Goal: Complete application form: Complete application form

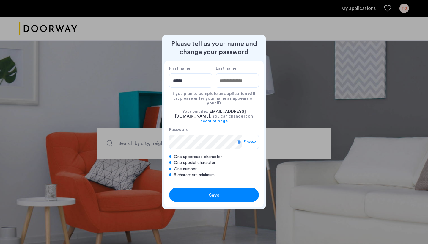
type input "******"
click at [212, 191] on span "Save" at bounding box center [214, 194] width 10 height 7
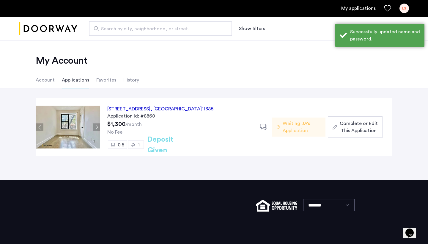
click at [342, 127] on span "Complete or Edit This Application" at bounding box center [358, 127] width 38 height 14
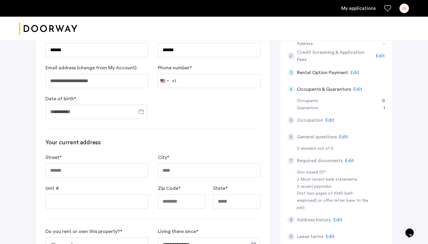
scroll to position [82, 0]
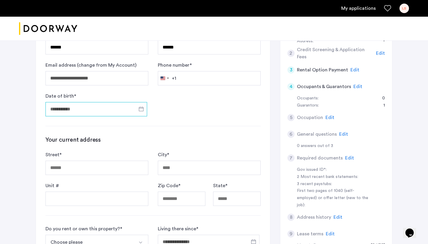
click at [92, 110] on input "Date of birth *" at bounding box center [96, 109] width 102 height 14
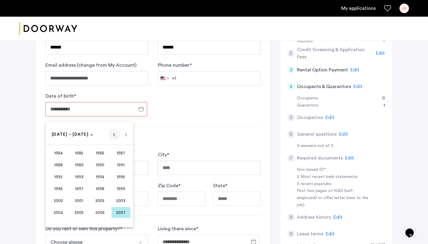
click at [115, 134] on span "Previous 24 years" at bounding box center [114, 134] width 12 height 12
click at [79, 151] on span "1961" at bounding box center [79, 152] width 19 height 11
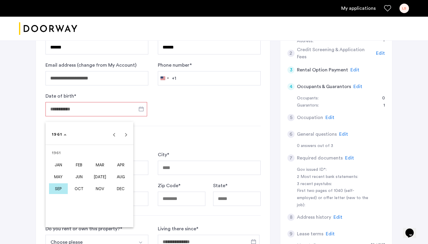
click at [80, 163] on span "FEB" at bounding box center [79, 164] width 19 height 11
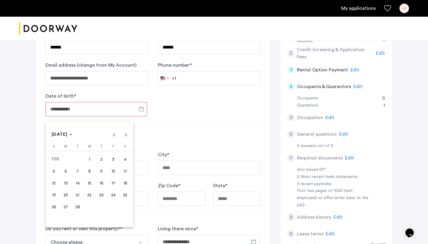
click at [54, 170] on span "5" at bounding box center [53, 170] width 11 height 11
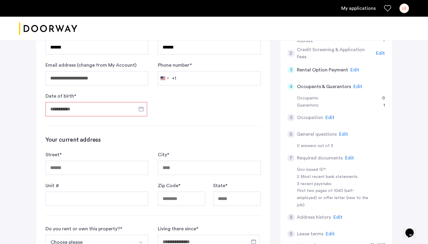
type input "**********"
click at [101, 110] on input "**********" at bounding box center [96, 109] width 102 height 14
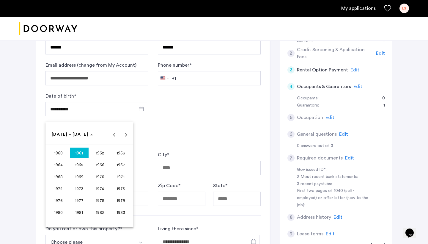
click at [179, 139] on div at bounding box center [214, 122] width 428 height 244
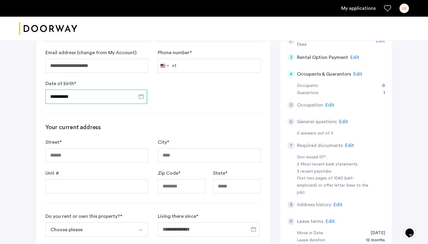
scroll to position [97, 0]
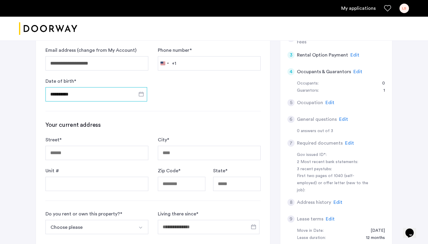
click at [123, 94] on input "**********" at bounding box center [96, 94] width 102 height 14
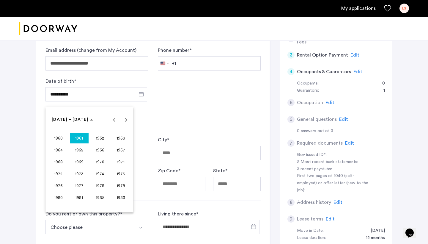
click at [81, 139] on span "1961" at bounding box center [79, 137] width 19 height 11
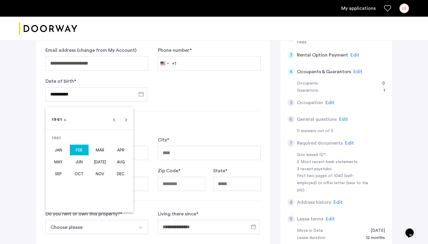
click at [81, 150] on span "FEB" at bounding box center [79, 149] width 19 height 11
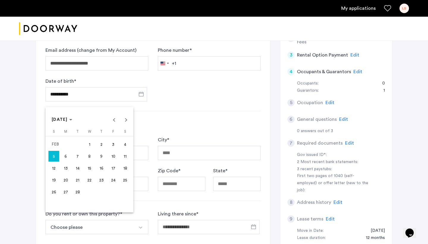
click at [213, 110] on div at bounding box center [214, 122] width 428 height 244
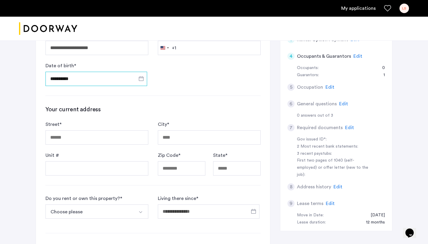
scroll to position [115, 0]
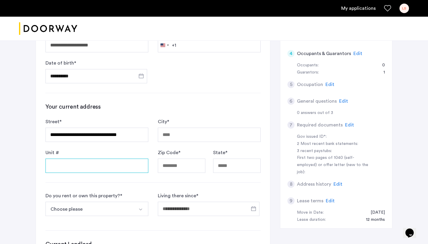
type input "**********"
type input "*****"
type input "**"
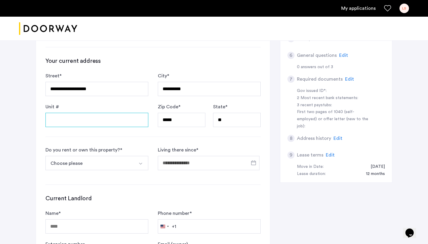
scroll to position [163, 0]
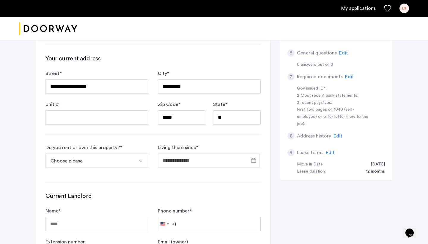
click at [121, 163] on button "Choose please" at bounding box center [89, 160] width 89 height 14
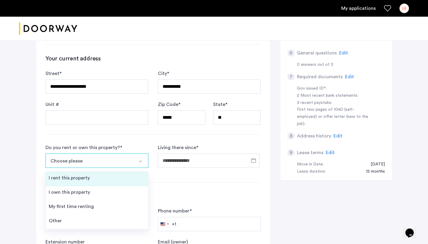
click at [116, 181] on li "I rent this property" at bounding box center [97, 179] width 102 height 14
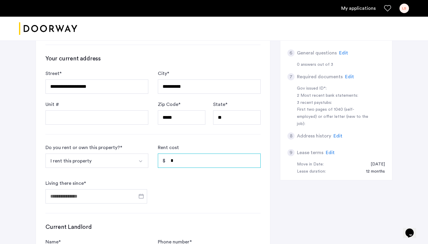
click at [178, 163] on input "*" at bounding box center [209, 160] width 103 height 14
type input "*"
type input "***"
click at [176, 191] on form "Do you rent or own this property? * I rent this property I rent this property I…" at bounding box center [152, 173] width 215 height 59
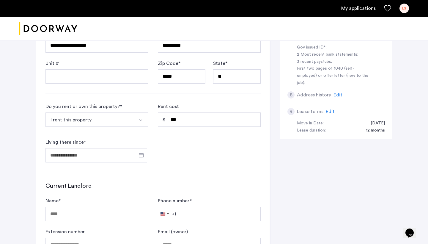
scroll to position [206, 0]
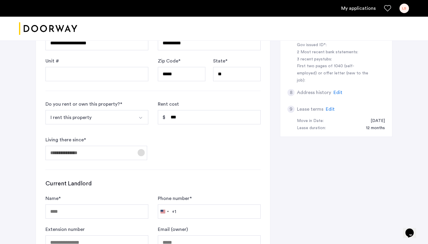
click at [142, 152] on span "Open calendar" at bounding box center [141, 152] width 14 height 14
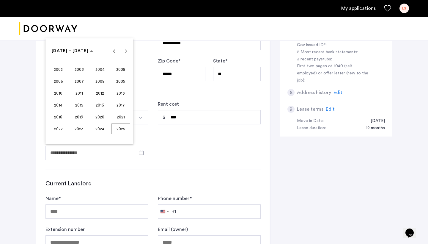
drag, startPoint x: 101, startPoint y: 118, endPoint x: 129, endPoint y: 112, distance: 28.3
click at [129, 112] on tr "2018 2019 2020 2021" at bounding box center [89, 117] width 83 height 12
click at [120, 116] on span "2021" at bounding box center [120, 116] width 19 height 11
click at [93, 94] on span "[DATE]" at bounding box center [100, 93] width 19 height 11
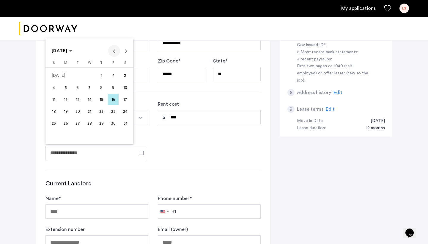
click at [113, 50] on span "Previous month" at bounding box center [114, 51] width 12 height 12
click at [113, 114] on span "18" at bounding box center [113, 111] width 11 height 11
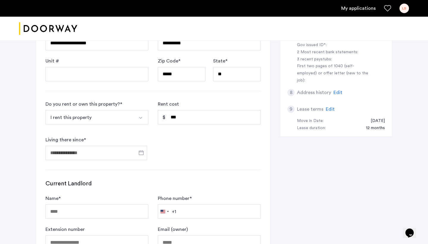
type input "**********"
click at [199, 146] on form "**********" at bounding box center [152, 129] width 215 height 59
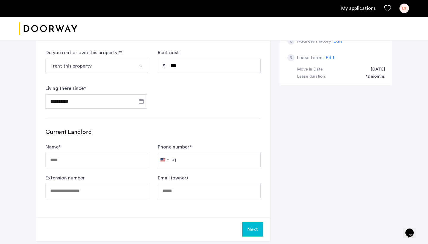
scroll to position [259, 0]
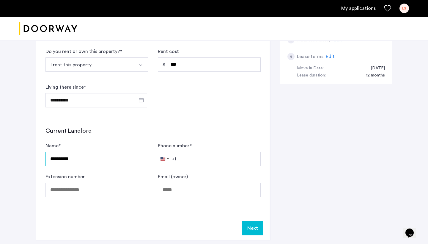
type input "**********"
click at [254, 229] on button "Next" at bounding box center [252, 228] width 21 height 14
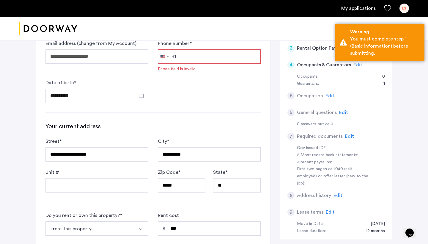
scroll to position [85, 0]
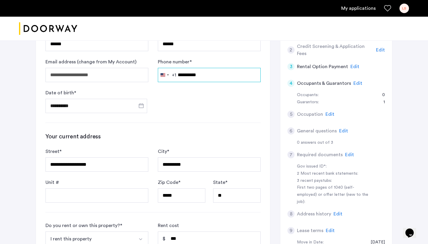
type input "**********"
click at [216, 97] on form "**********" at bounding box center [152, 70] width 215 height 86
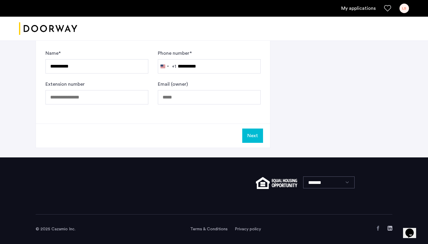
scroll to position [351, 0]
click at [253, 136] on button "Next" at bounding box center [252, 135] width 21 height 14
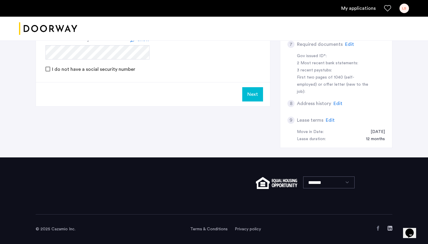
scroll to position [0, 0]
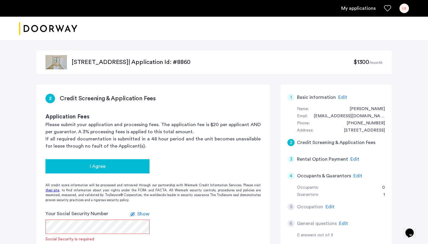
click at [130, 169] on div "I Agree" at bounding box center [97, 165] width 94 height 7
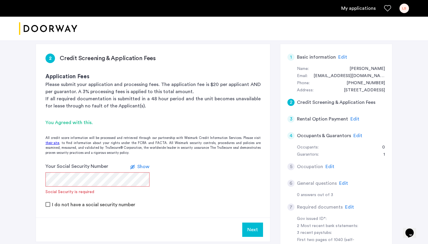
scroll to position [62, 0]
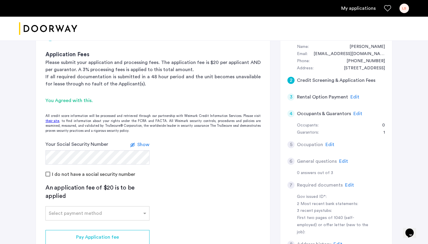
click at [144, 143] on span "Show" at bounding box center [143, 144] width 12 height 5
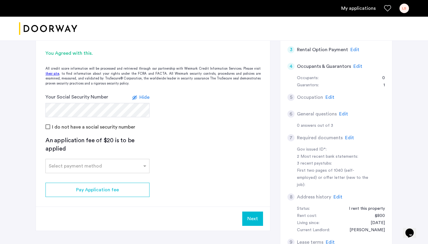
scroll to position [110, 0]
click at [95, 167] on div "Select payment method" at bounding box center [75, 165] width 53 height 7
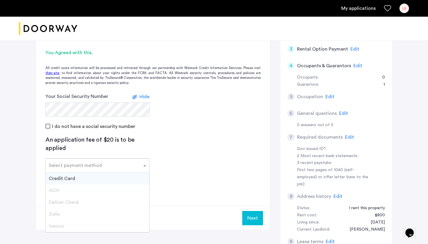
click at [91, 181] on div "Credit Card" at bounding box center [97, 178] width 103 height 12
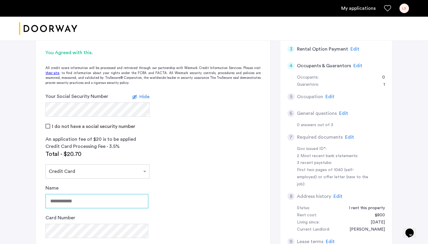
click at [83, 205] on input "Name" at bounding box center [96, 201] width 103 height 14
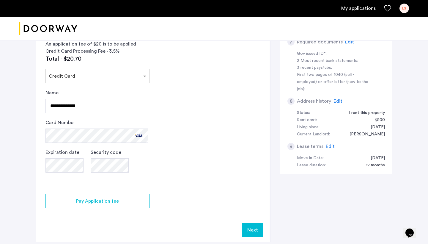
scroll to position [207, 0]
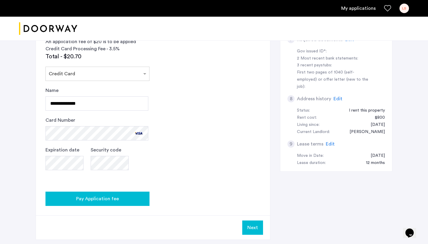
click at [130, 196] on div "Pay Application fee" at bounding box center [97, 198] width 94 height 7
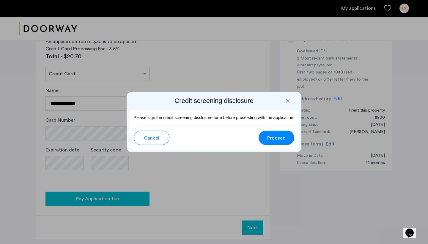
scroll to position [0, 0]
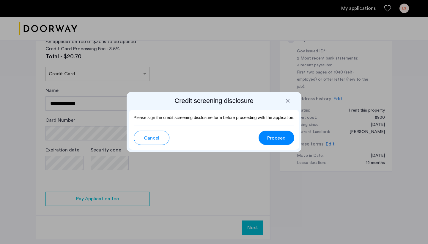
click at [287, 101] on div at bounding box center [288, 101] width 6 height 6
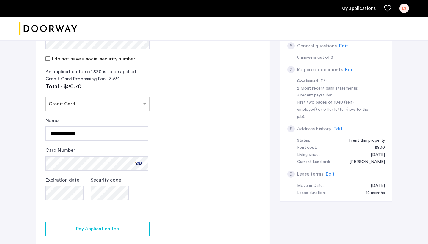
scroll to position [179, 0]
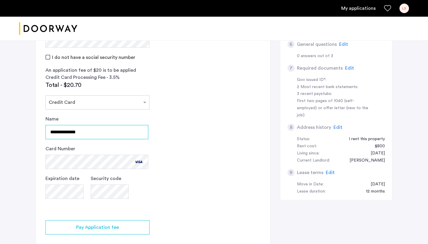
click at [64, 129] on input "**********" at bounding box center [96, 132] width 103 height 14
click at [172, 165] on app-credit-screening "2 Credit Screening & Application Fees Application Fees Please submit your appli…" at bounding box center [153, 86] width 234 height 362
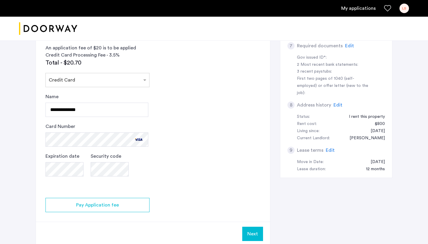
scroll to position [205, 0]
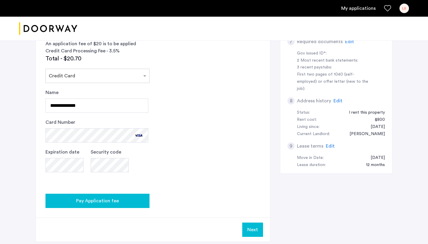
click at [133, 199] on div "Pay Application fee" at bounding box center [97, 200] width 94 height 7
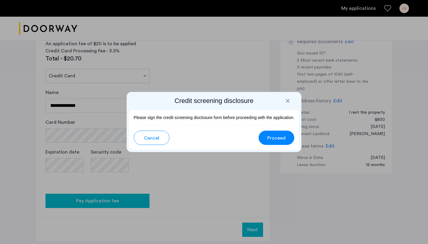
scroll to position [0, 0]
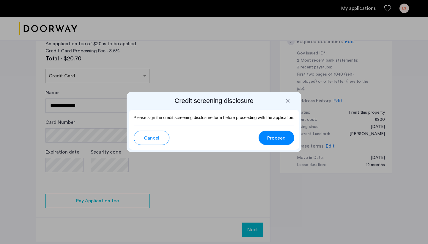
click at [288, 99] on div at bounding box center [288, 101] width 6 height 6
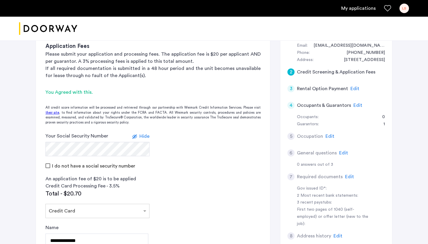
scroll to position [71, 0]
click at [312, 69] on h5 "Credit Screening & Application Fees" at bounding box center [336, 71] width 78 height 7
click at [290, 70] on div "2" at bounding box center [290, 71] width 7 height 7
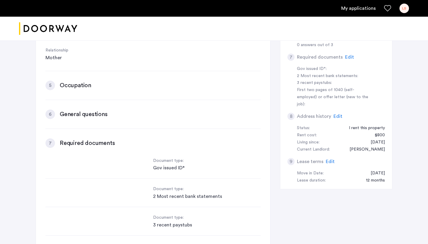
scroll to position [193, 0]
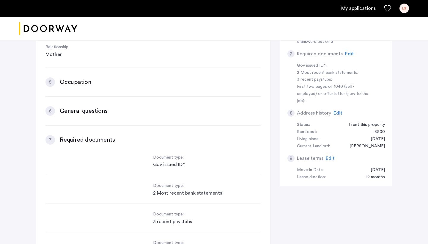
click at [106, 117] on div "1 Basic information Edit First name [PERSON_NAME] Last name [PERSON_NAME] Email…" at bounding box center [153, 72] width 234 height 362
click at [58, 117] on div "1 Basic information Edit First name [PERSON_NAME] Last name [PERSON_NAME] Email…" at bounding box center [153, 72] width 234 height 362
click at [40, 170] on div "1 Basic information Edit First name [PERSON_NAME] Last name [PERSON_NAME] Email…" at bounding box center [153, 22] width 234 height 629
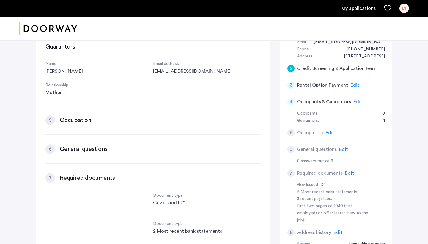
scroll to position [73, 0]
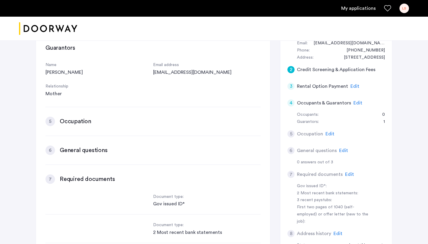
click at [291, 69] on div "2" at bounding box center [290, 69] width 7 height 7
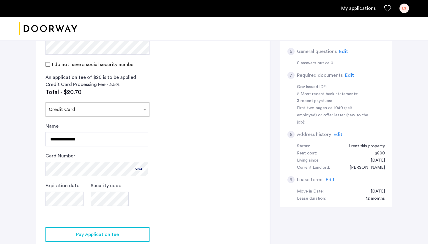
scroll to position [176, 0]
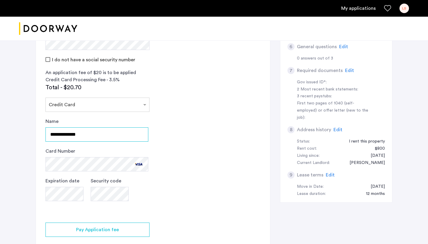
click at [107, 131] on input "**********" at bounding box center [96, 134] width 103 height 14
type input "**********"
click at [187, 194] on app-credit-screening "2 Credit Screening & Application Fees Application Fees Please submit your appli…" at bounding box center [153, 89] width 234 height 362
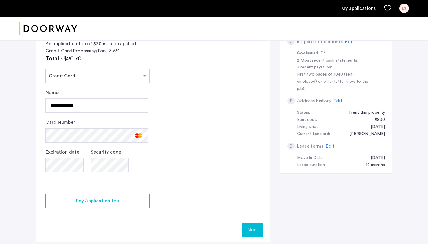
scroll to position [211, 0]
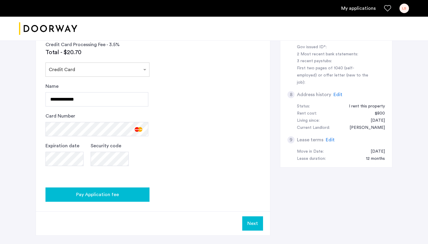
click at [127, 193] on div "Pay Application fee" at bounding box center [97, 194] width 94 height 7
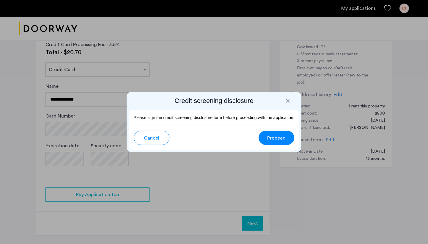
click at [283, 139] on span "Proceed" at bounding box center [276, 137] width 18 height 7
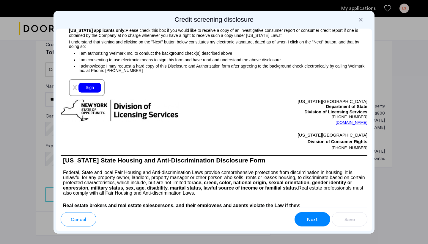
scroll to position [693, 0]
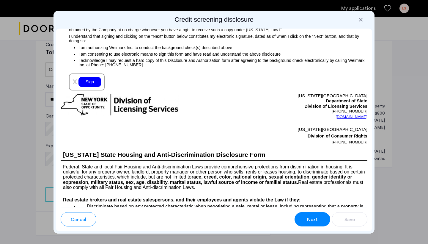
click at [98, 87] on div "Sign" at bounding box center [89, 82] width 23 height 10
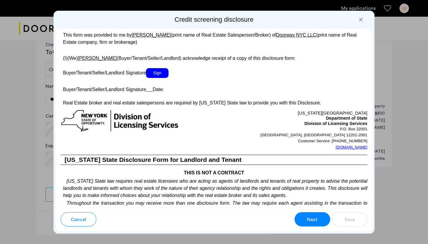
scroll to position [1136, 0]
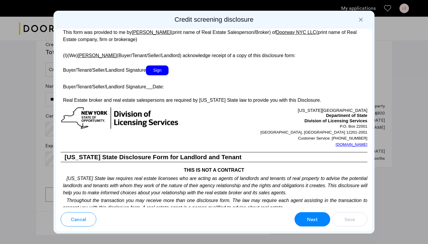
click at [157, 75] on span "Sign" at bounding box center [157, 70] width 23 height 10
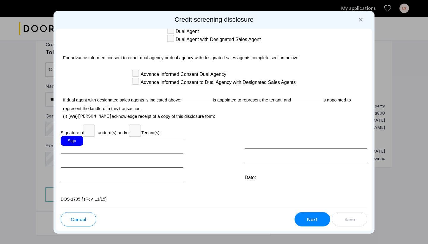
scroll to position [1775, 0]
click at [75, 140] on div "Sign" at bounding box center [72, 141] width 23 height 10
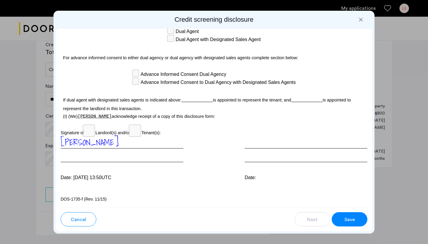
click at [344, 220] on div "Save" at bounding box center [349, 219] width 11 height 7
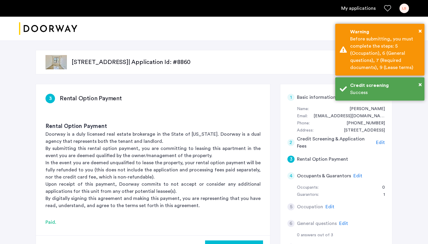
scroll to position [0, 0]
click at [418, 30] on span "×" at bounding box center [419, 31] width 3 height 6
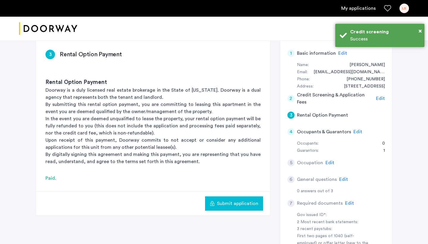
scroll to position [45, 0]
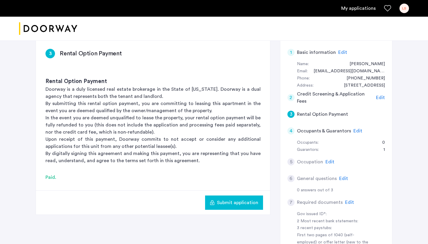
click at [292, 130] on div "4" at bounding box center [290, 130] width 7 height 7
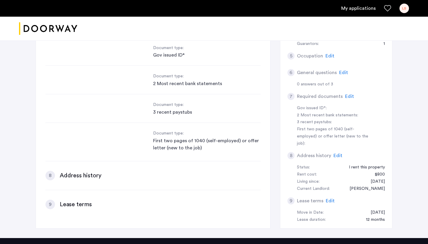
scroll to position [172, 0]
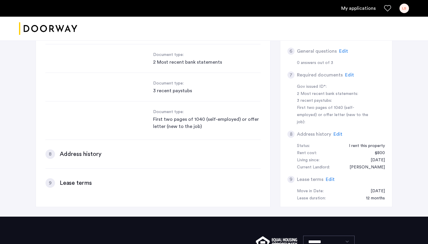
click at [339, 49] on span "Edit" at bounding box center [343, 51] width 9 height 5
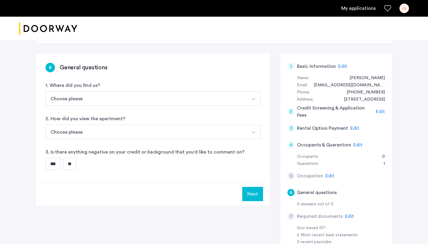
scroll to position [29, 0]
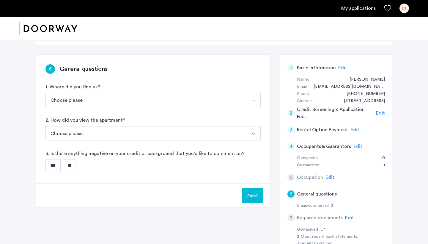
click at [140, 100] on button "Choose please" at bounding box center [145, 100] width 201 height 14
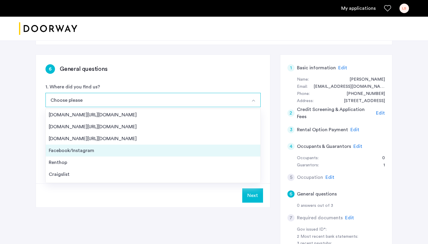
click at [102, 151] on div "Facebook/Instagram" at bounding box center [153, 150] width 208 height 7
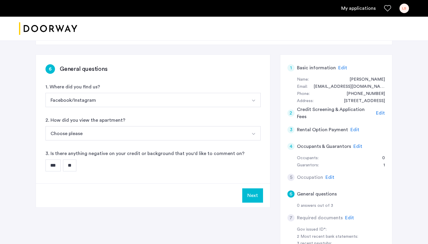
click at [109, 132] on button "Choose please" at bounding box center [145, 133] width 201 height 14
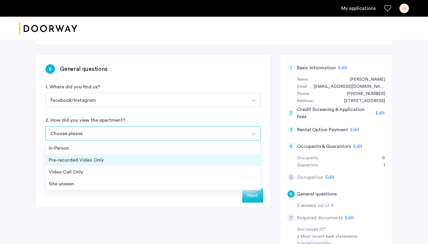
click at [93, 163] on li "Pre-recorded Video Only" at bounding box center [153, 160] width 214 height 12
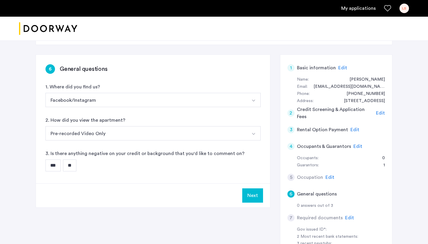
click at [70, 165] on input "**" at bounding box center [69, 165] width 13 height 12
click at [253, 192] on button "Next" at bounding box center [252, 195] width 21 height 14
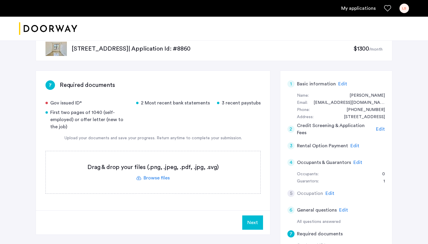
scroll to position [15, 0]
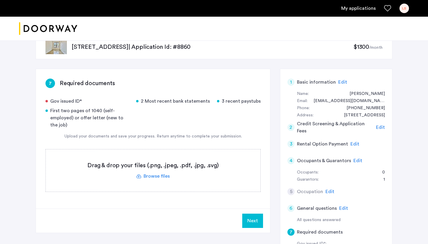
click at [252, 219] on button "Next" at bounding box center [252, 220] width 21 height 14
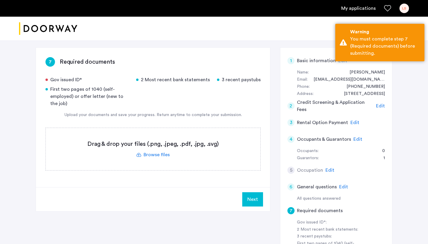
scroll to position [38, 0]
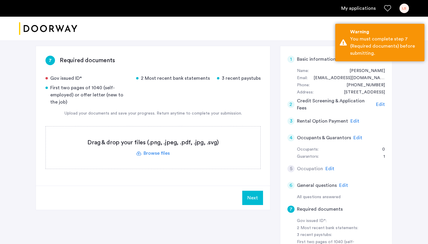
drag, startPoint x: 242, startPoint y: 162, endPoint x: 237, endPoint y: 162, distance: 5.0
click at [237, 162] on label at bounding box center [153, 147] width 214 height 42
click at [0, 0] on input "file" at bounding box center [0, 0] width 0 height 0
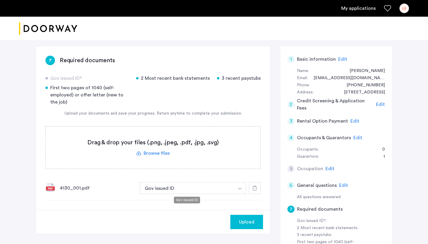
click at [195, 189] on button "Gov issued ID" at bounding box center [187, 188] width 94 height 12
click at [241, 188] on img "button" at bounding box center [240, 188] width 4 height 2
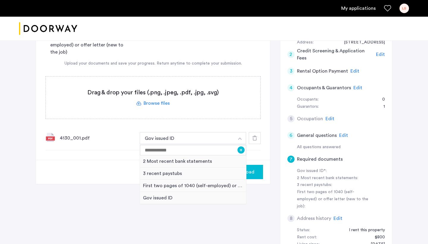
scroll to position [107, 0]
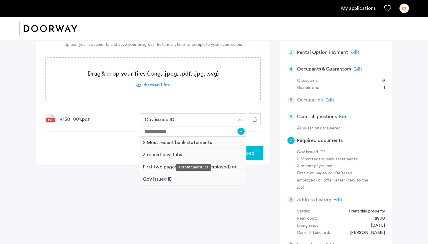
click at [184, 156] on div "3 recent paystubs" at bounding box center [193, 154] width 106 height 12
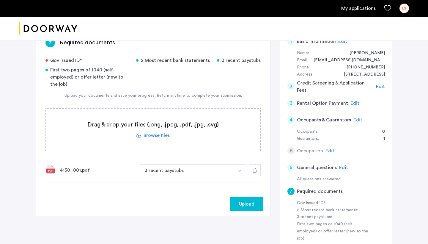
scroll to position [55, 0]
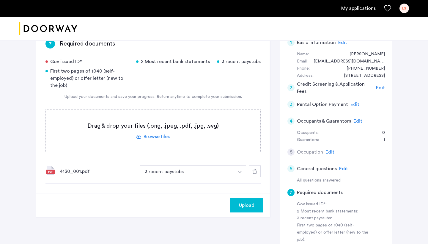
click at [159, 134] on label at bounding box center [153, 131] width 214 height 42
click at [0, 0] on input "file" at bounding box center [0, 0] width 0 height 0
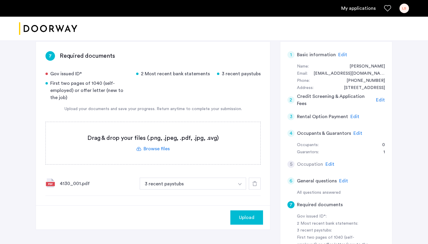
scroll to position [43, 0]
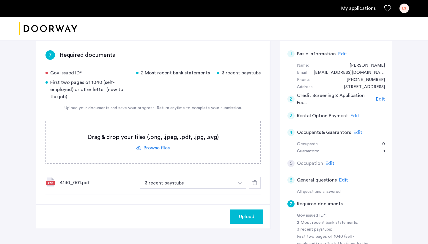
click at [146, 148] on label at bounding box center [153, 142] width 214 height 42
click at [0, 0] on input "file" at bounding box center [0, 0] width 0 height 0
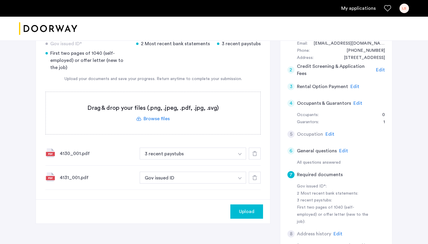
scroll to position [77, 0]
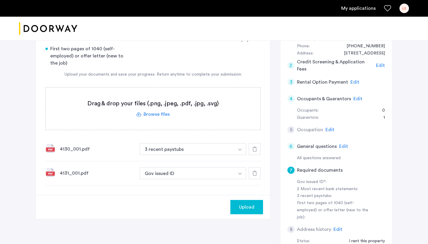
click at [157, 113] on label at bounding box center [153, 108] width 214 height 42
click at [0, 0] on input "file" at bounding box center [0, 0] width 0 height 0
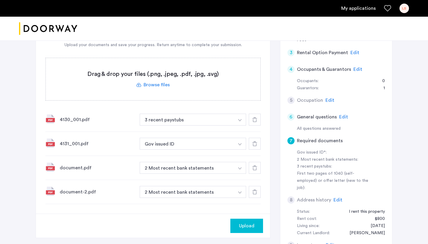
scroll to position [108, 0]
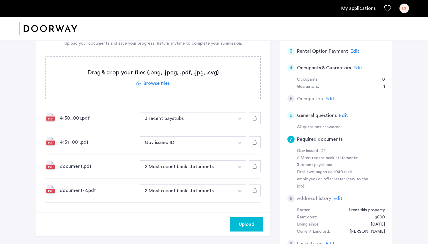
click at [245, 223] on span "Upload" at bounding box center [246, 223] width 15 height 7
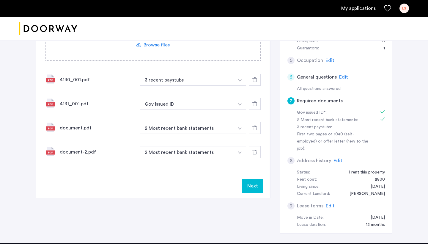
scroll to position [150, 0]
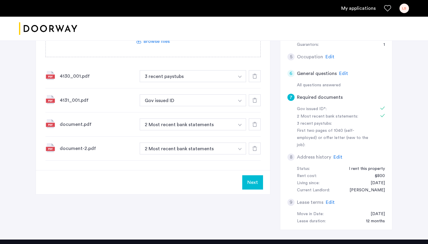
click at [255, 183] on button "Next" at bounding box center [252, 182] width 21 height 14
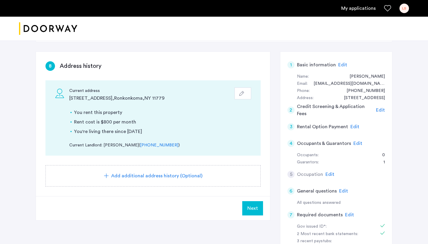
scroll to position [33, 0]
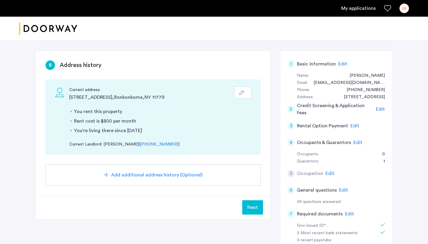
click at [253, 206] on span "Next" at bounding box center [252, 206] width 11 height 7
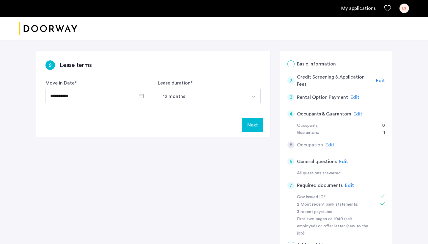
scroll to position [0, 0]
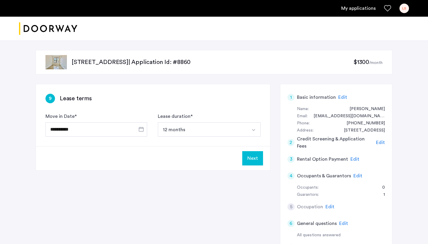
click at [257, 158] on button "Next" at bounding box center [252, 158] width 21 height 14
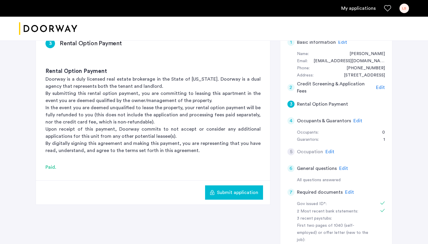
scroll to position [60, 0]
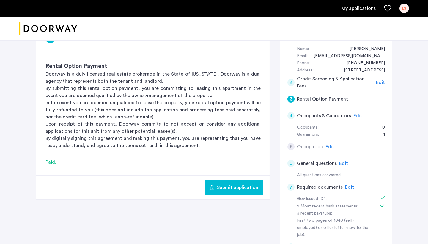
click at [244, 188] on span "Submit application" at bounding box center [237, 187] width 41 height 7
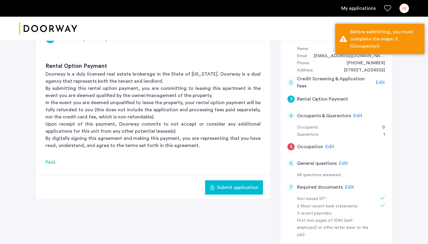
click at [328, 147] on span "Edit" at bounding box center [329, 146] width 9 height 5
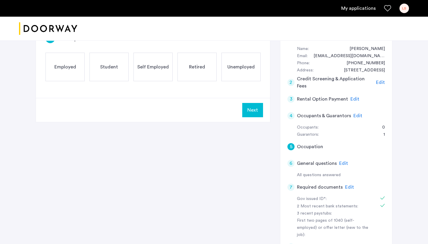
click at [68, 63] on span "Employed" at bounding box center [65, 66] width 22 height 7
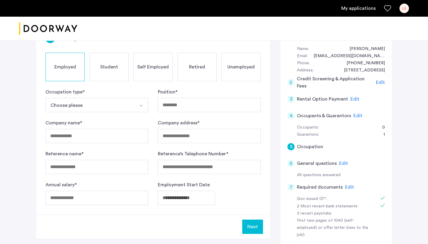
click at [121, 104] on button "Choose please" at bounding box center [89, 105] width 89 height 14
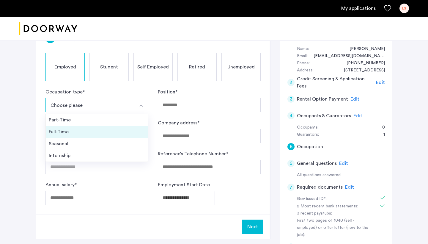
click at [110, 132] on div "Full-Time" at bounding box center [97, 131] width 96 height 7
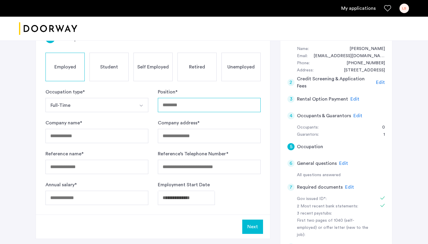
click at [208, 102] on input "Position *" at bounding box center [209, 105] width 103 height 14
type input "**********"
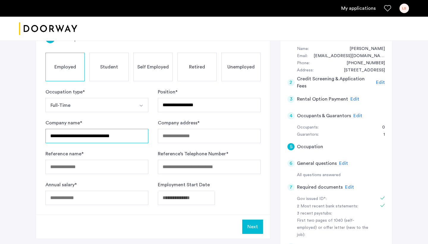
type input "**********"
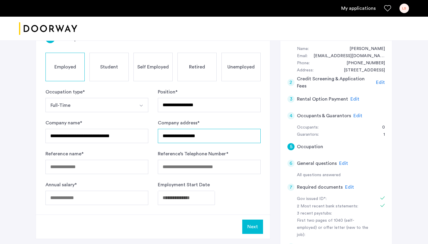
type input "**********"
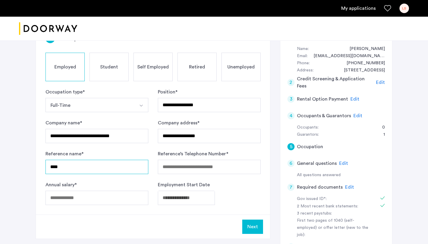
type input "****"
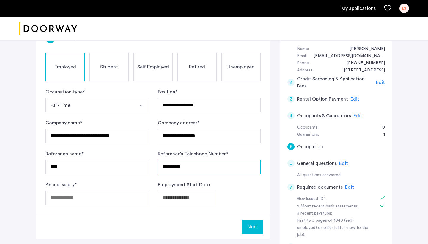
type input "**********"
click at [107, 198] on input "Annual salary *" at bounding box center [96, 197] width 103 height 14
click at [192, 184] on body "**********" at bounding box center [214, 62] width 428 height 244
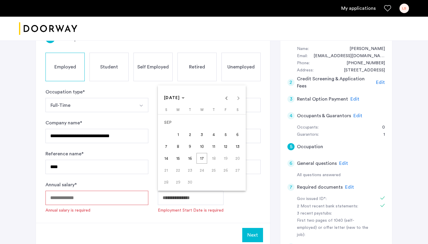
click at [111, 197] on div at bounding box center [214, 122] width 428 height 244
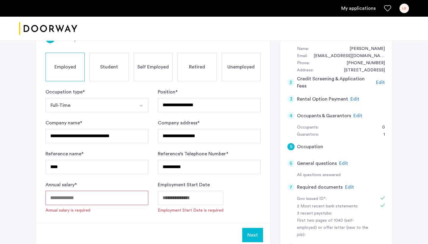
click at [98, 198] on input "Annual salary *" at bounding box center [96, 197] width 103 height 14
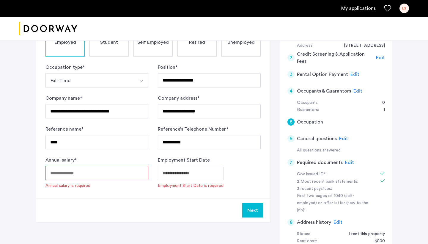
scroll to position [86, 0]
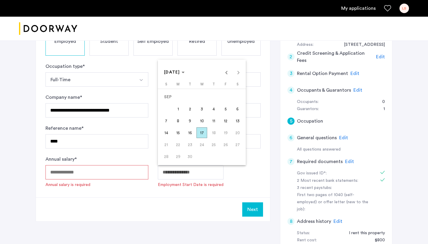
click at [202, 158] on body "**********" at bounding box center [214, 36] width 428 height 244
click at [180, 72] on span "[DATE]" at bounding box center [172, 72] width 16 height 4
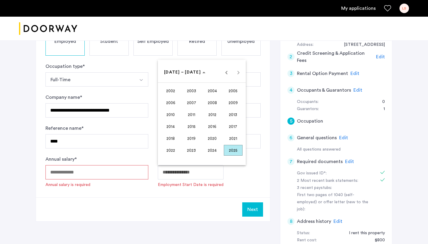
click at [228, 92] on span "2005" at bounding box center [233, 90] width 19 height 11
click at [214, 127] on span "NOV" at bounding box center [212, 126] width 19 height 11
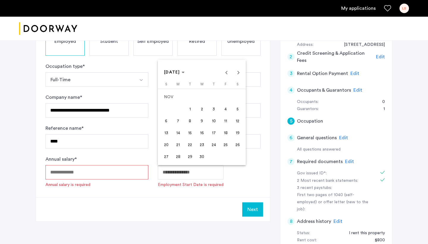
click at [194, 108] on span "1" at bounding box center [189, 108] width 11 height 11
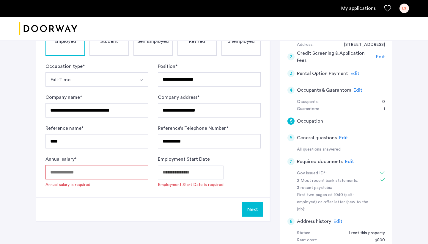
type input "**********"
click at [129, 176] on input "Annual salary *" at bounding box center [96, 172] width 103 height 14
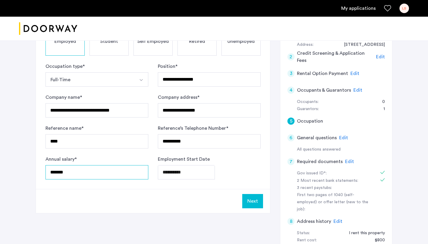
click at [55, 172] on input "*******" at bounding box center [96, 172] width 103 height 14
type input "*****"
click at [147, 190] on div "Next" at bounding box center [153, 201] width 234 height 24
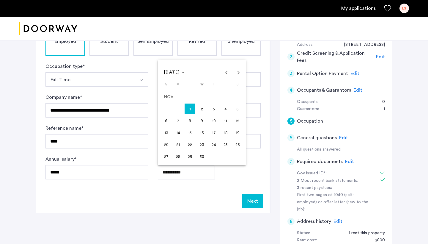
click at [196, 158] on body "**********" at bounding box center [214, 36] width 428 height 244
click at [180, 121] on span "7" at bounding box center [178, 120] width 11 height 11
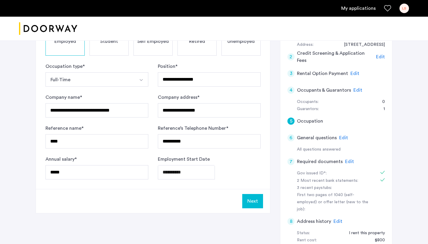
type input "**********"
click at [256, 205] on button "Next" at bounding box center [252, 201] width 21 height 14
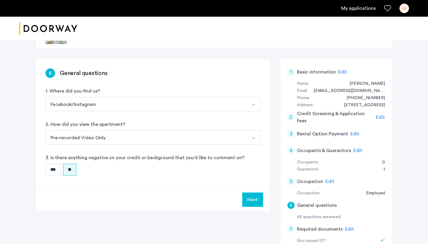
scroll to position [32, 0]
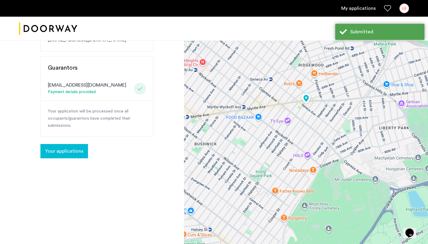
scroll to position [112, 0]
